Goal: Task Accomplishment & Management: Manage account settings

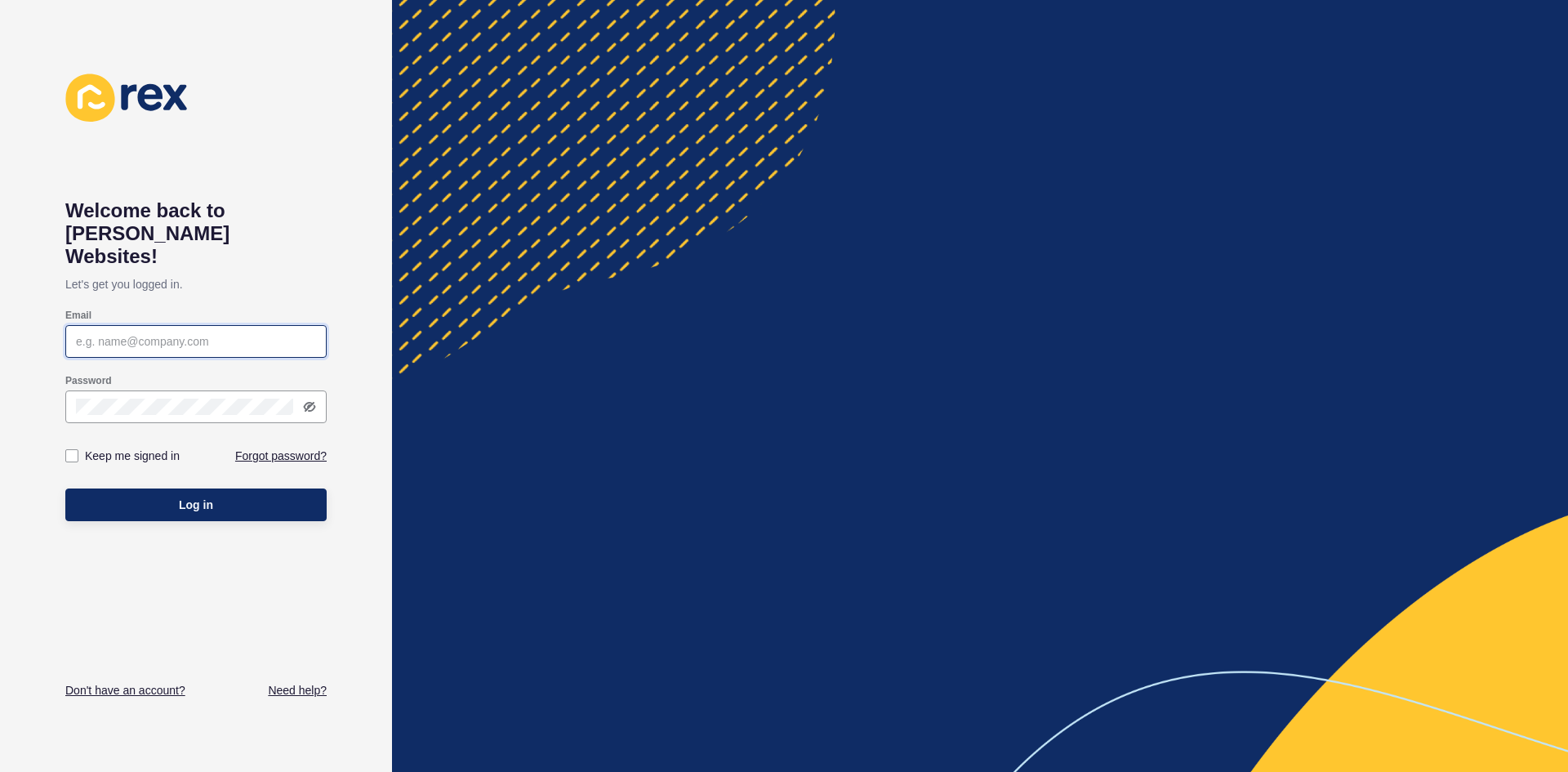
click at [81, 334] on input "Email" at bounding box center [196, 341] width 240 height 16
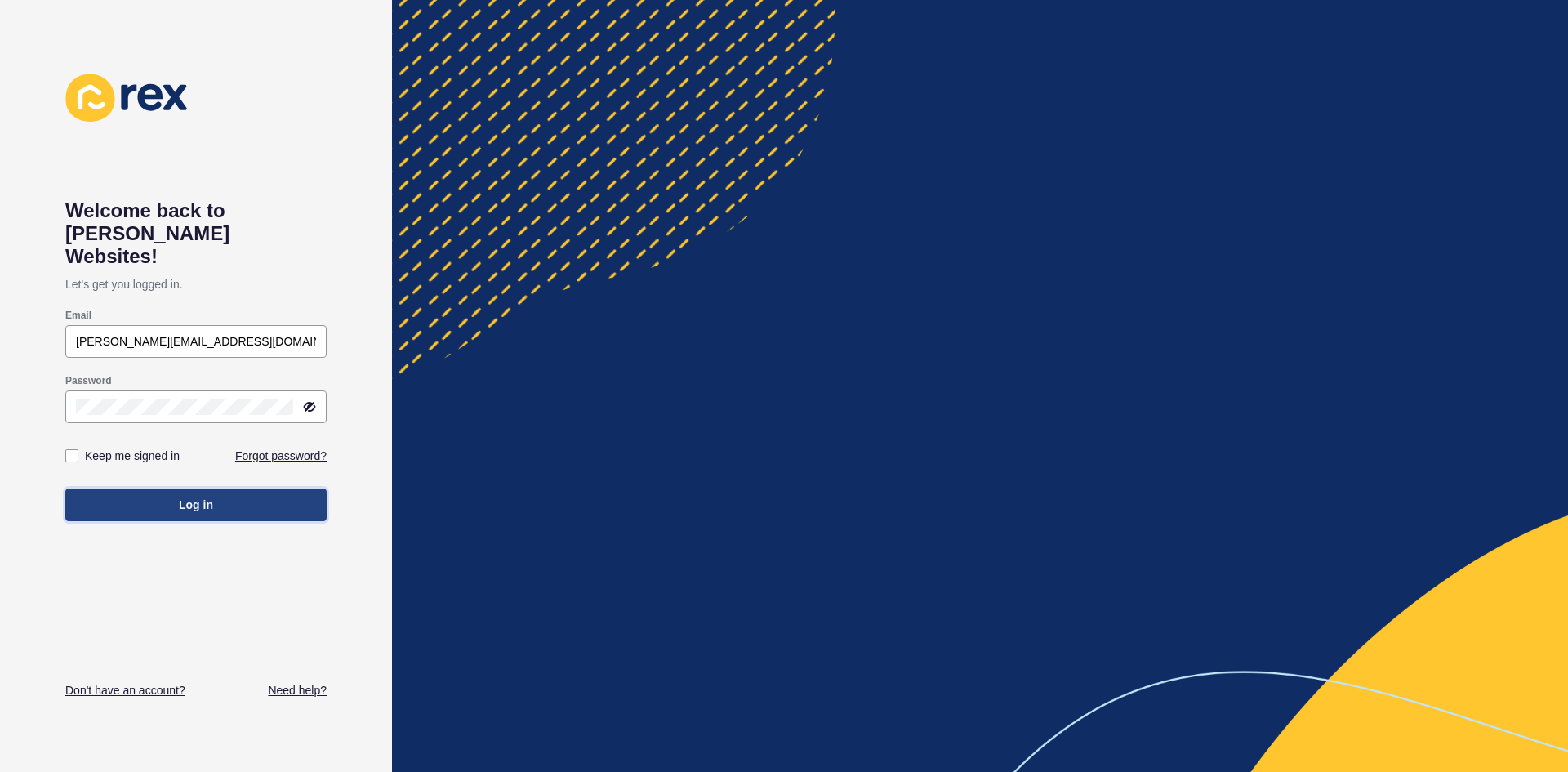
click at [212, 496] on span "Log in" at bounding box center [196, 504] width 35 height 16
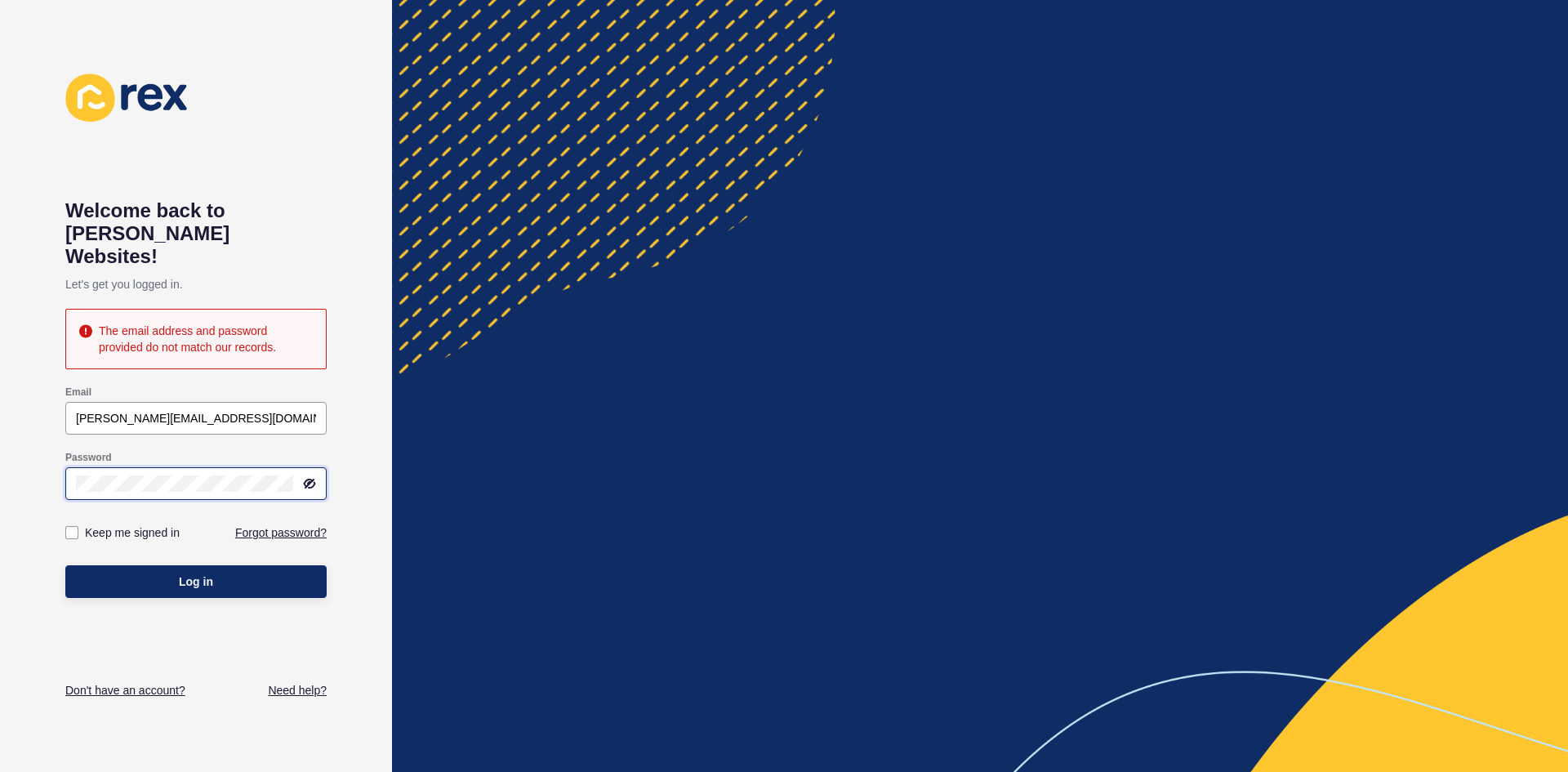
click at [56, 457] on div "Welcome back to [PERSON_NAME] Websites! Let's get you logged in. The email addr…" at bounding box center [196, 386] width 392 height 772
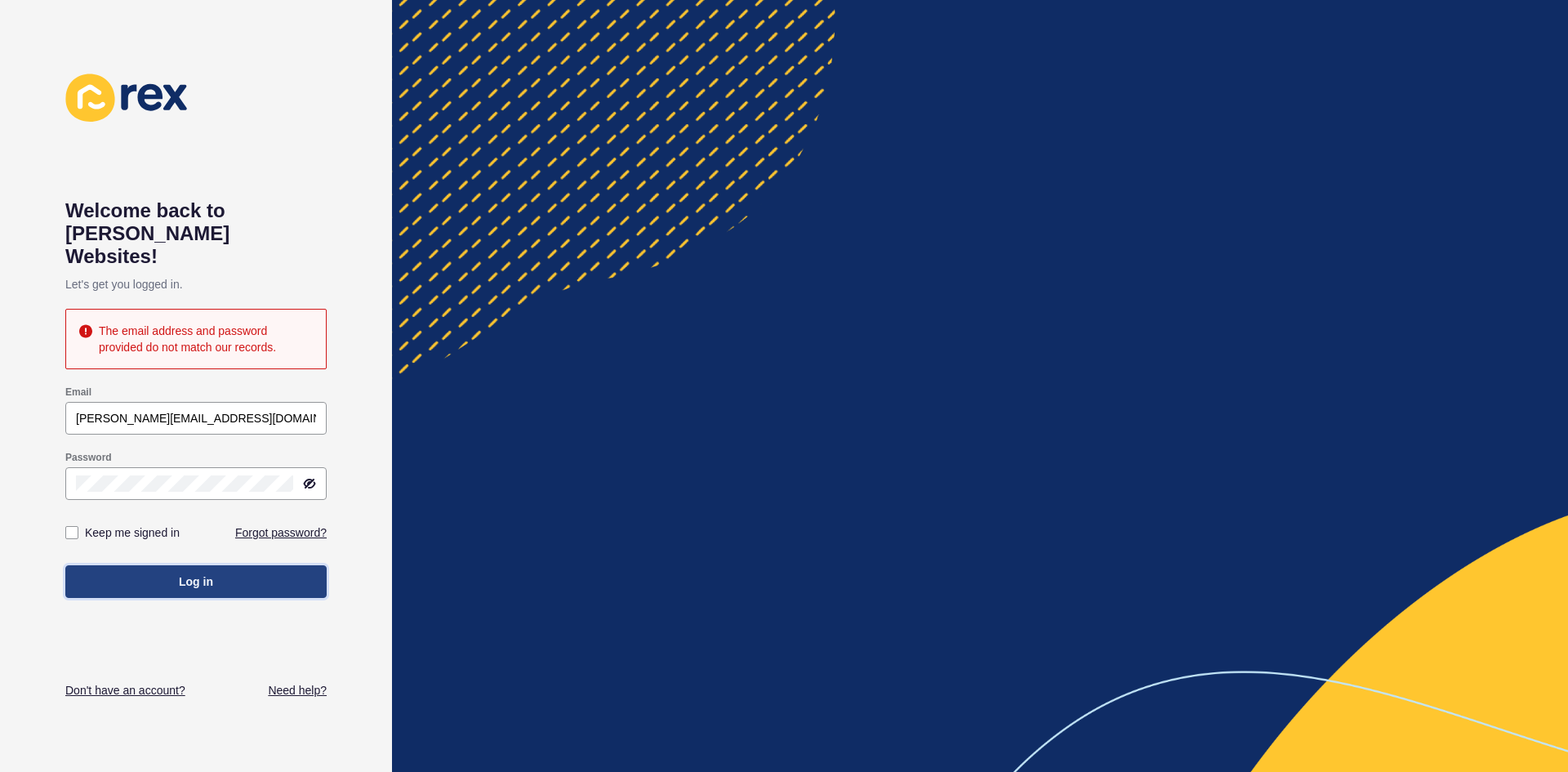
click at [198, 574] on span "Log in" at bounding box center [196, 581] width 35 height 16
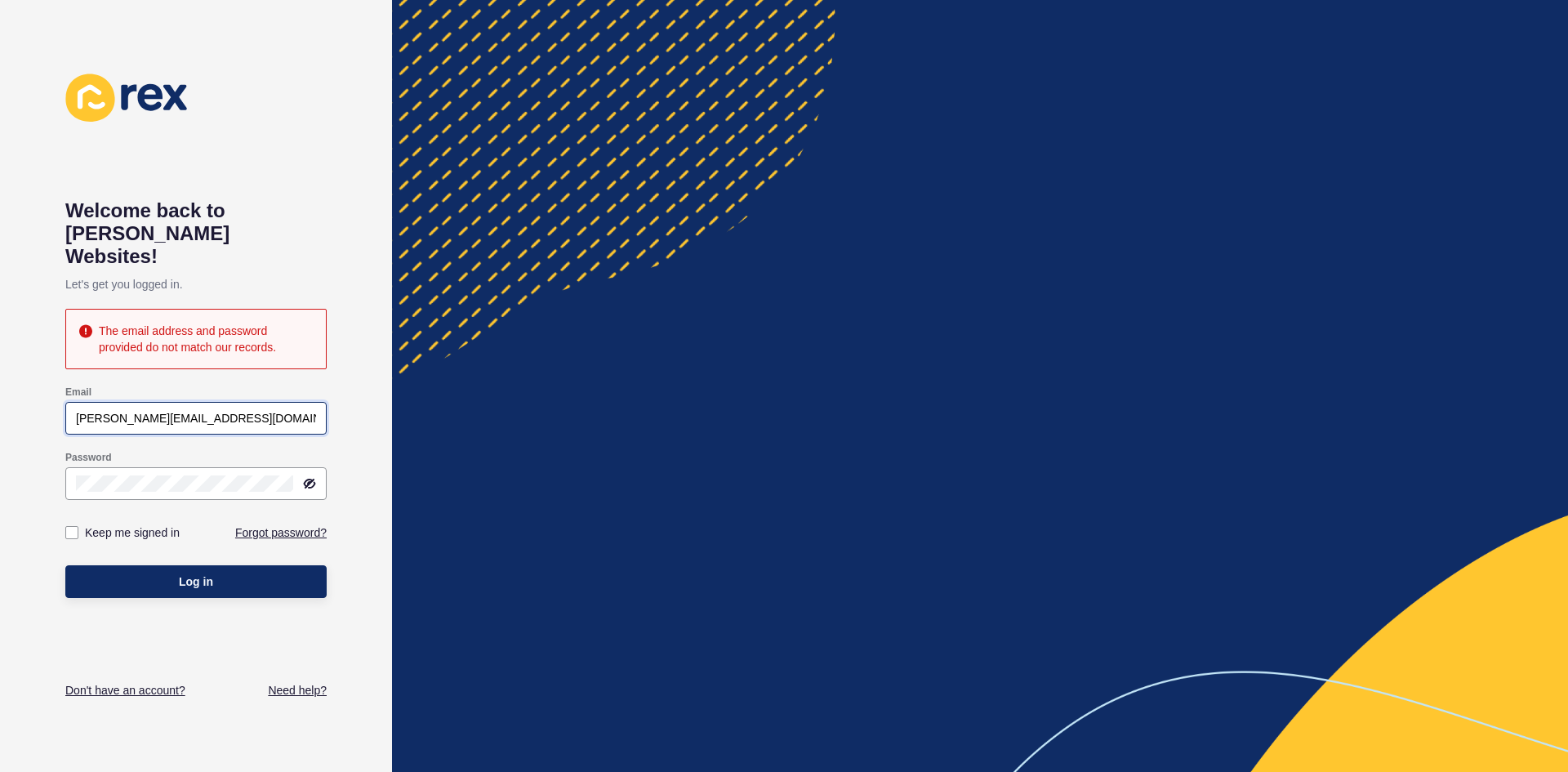
click at [81, 410] on input "[PERSON_NAME][EMAIL_ADDRESS][DOMAIN_NAME]" at bounding box center [196, 418] width 240 height 16
type input "[PERSON_NAME][EMAIL_ADDRESS][DOMAIN_NAME]"
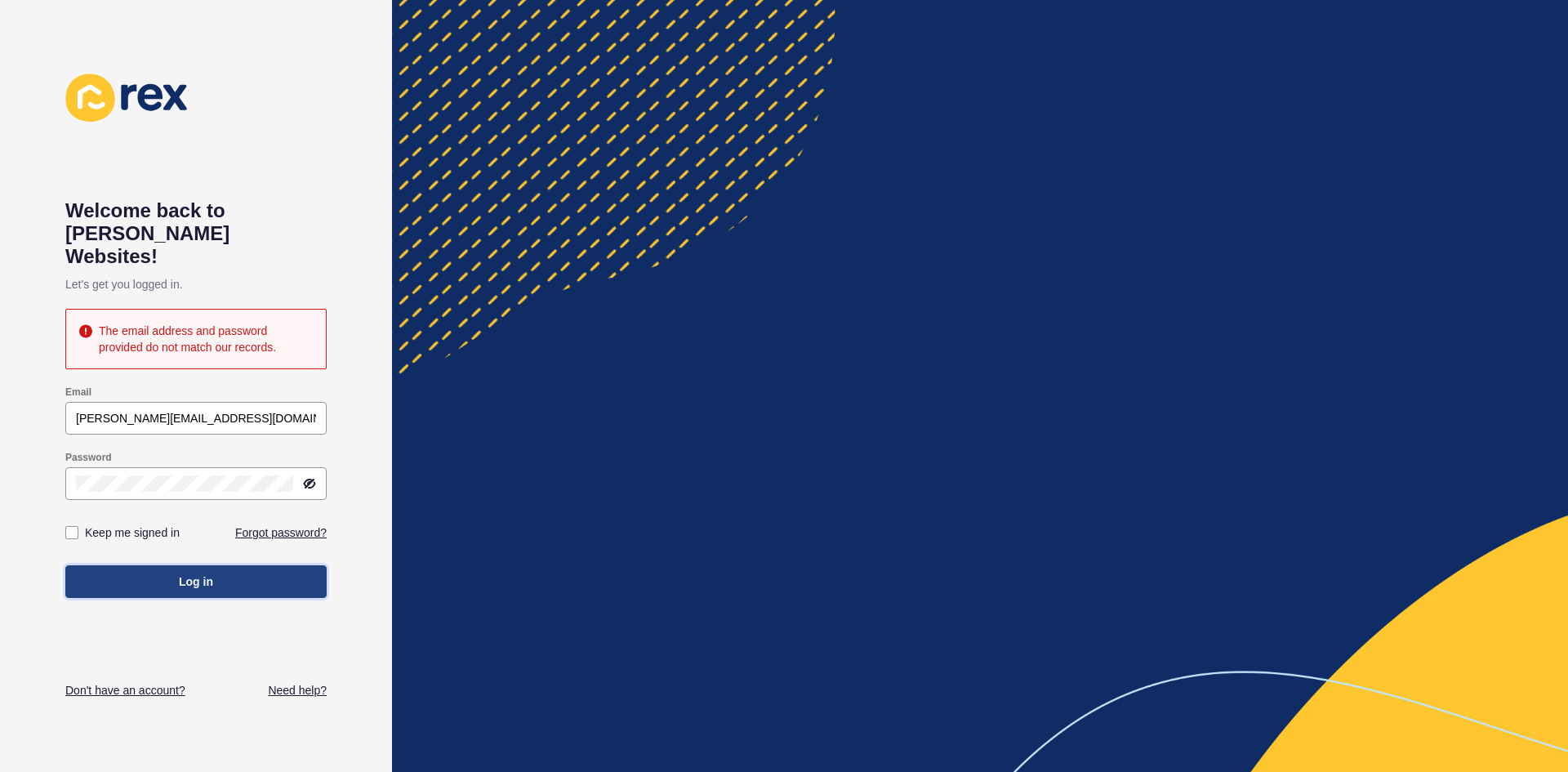
click at [200, 574] on span "Log in" at bounding box center [196, 581] width 35 height 16
click at [314, 479] on icon at bounding box center [310, 483] width 10 height 8
click at [263, 524] on link "Forgot password?" at bounding box center [282, 532] width 92 height 16
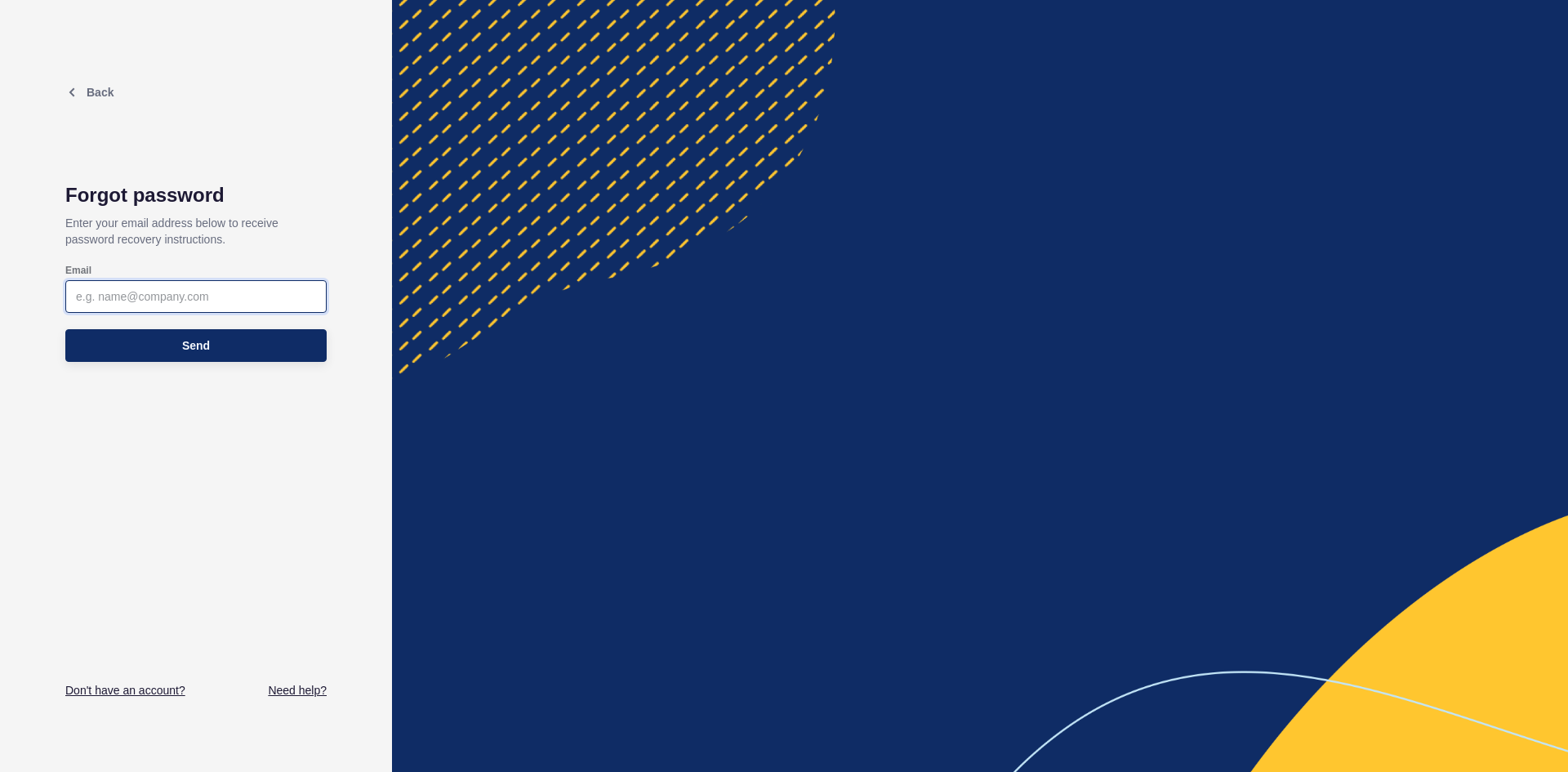
click at [92, 291] on input "Email" at bounding box center [196, 296] width 240 height 16
type input "[PERSON_NAME][EMAIL_ADDRESS][DOMAIN_NAME]"
click at [192, 341] on span "Send" at bounding box center [196, 345] width 28 height 16
